Goal: Task Accomplishment & Management: Use online tool/utility

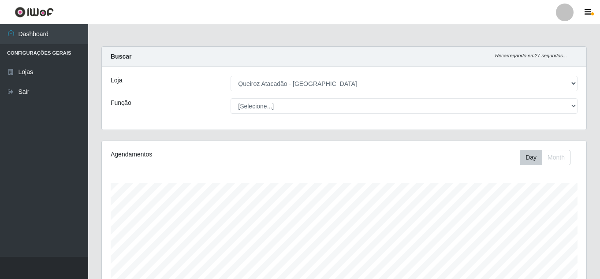
select select "462"
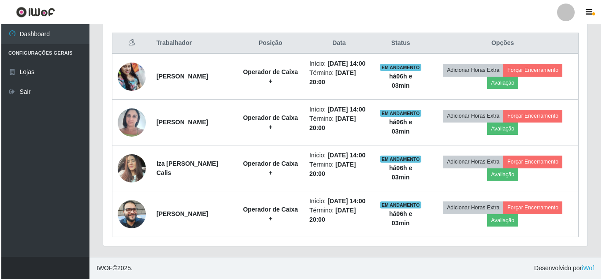
scroll to position [370, 0]
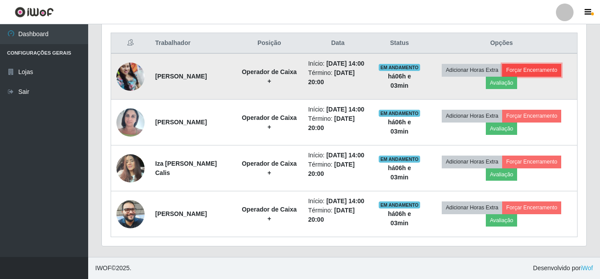
click at [522, 64] on button "Forçar Encerramento" at bounding box center [531, 70] width 59 height 12
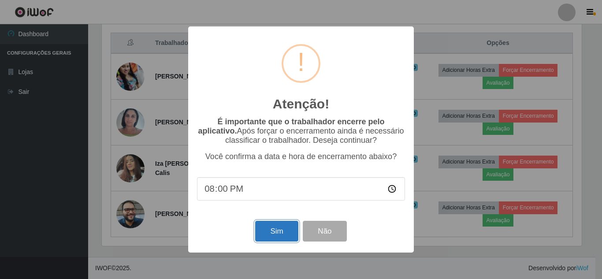
click at [282, 241] on button "Sim" at bounding box center [276, 231] width 43 height 21
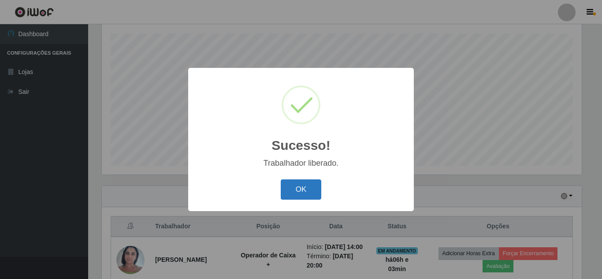
click at [294, 193] on button "OK" at bounding box center [301, 189] width 41 height 21
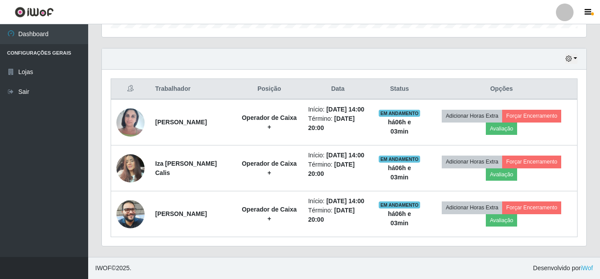
scroll to position [315, 0]
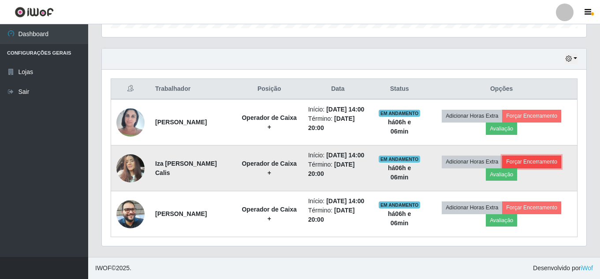
click at [535, 156] on button "Forçar Encerramento" at bounding box center [531, 162] width 59 height 12
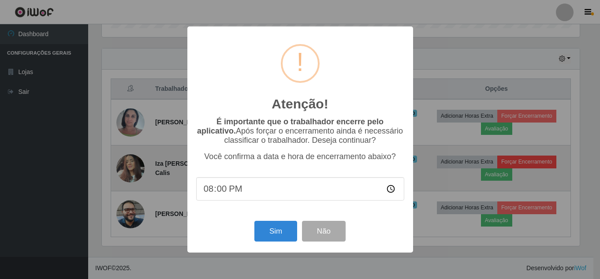
scroll to position [183, 480]
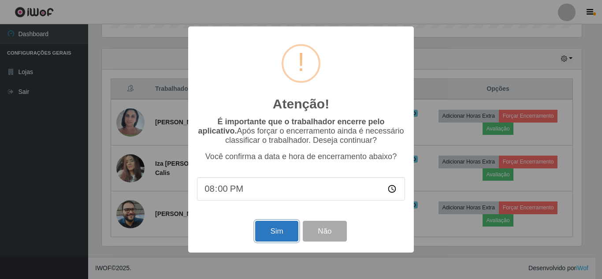
click at [277, 232] on button "Sim" at bounding box center [276, 231] width 43 height 21
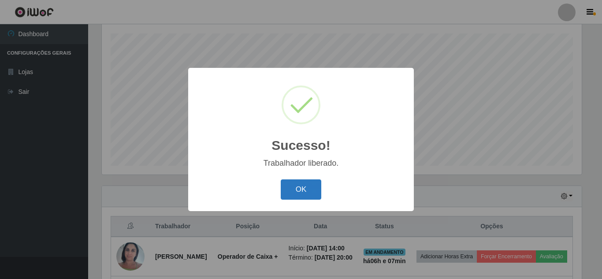
click at [316, 189] on button "OK" at bounding box center [301, 189] width 41 height 21
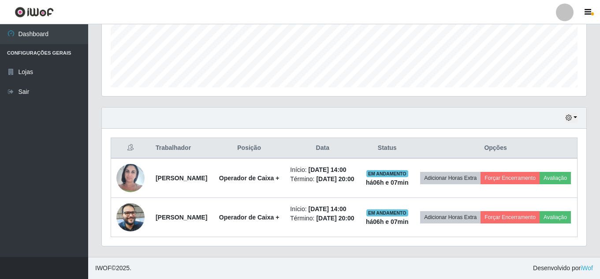
scroll to position [260, 0]
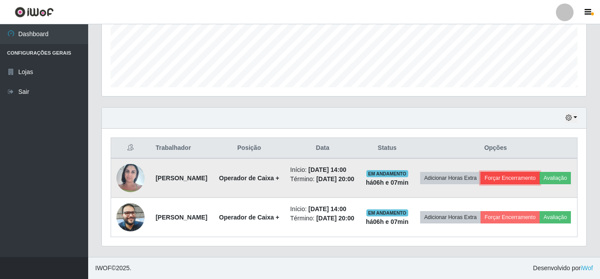
click at [531, 172] on button "Forçar Encerramento" at bounding box center [509, 178] width 59 height 12
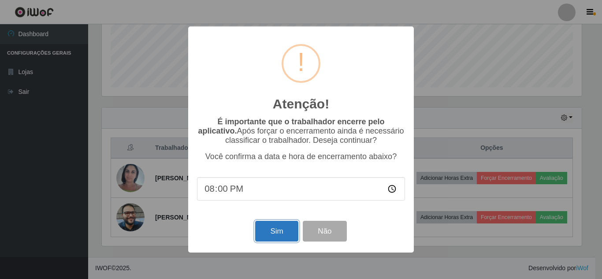
click at [269, 238] on button "Sim" at bounding box center [276, 231] width 43 height 21
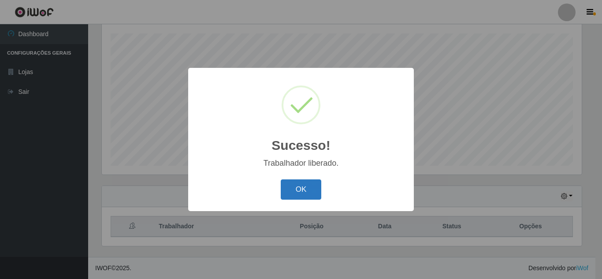
click at [308, 184] on button "OK" at bounding box center [301, 189] width 41 height 21
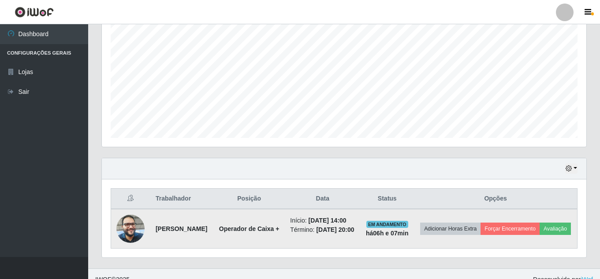
scroll to position [204, 0]
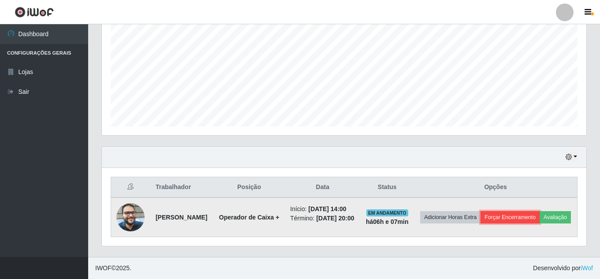
click at [539, 211] on button "Forçar Encerramento" at bounding box center [509, 217] width 59 height 12
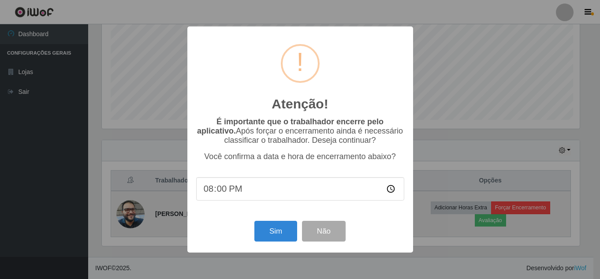
scroll to position [183, 480]
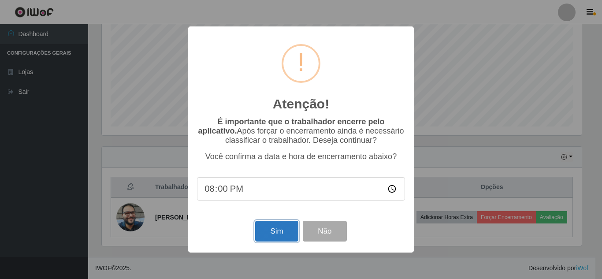
click at [282, 235] on button "Sim" at bounding box center [276, 231] width 43 height 21
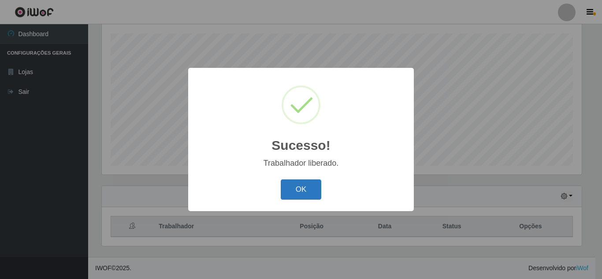
click at [307, 189] on button "OK" at bounding box center [301, 189] width 41 height 21
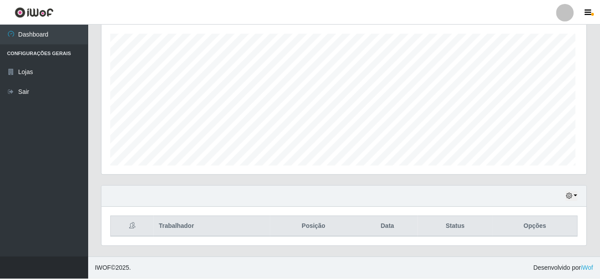
scroll to position [183, 484]
